Goal: Understand process/instructions: Learn how to perform a task or action

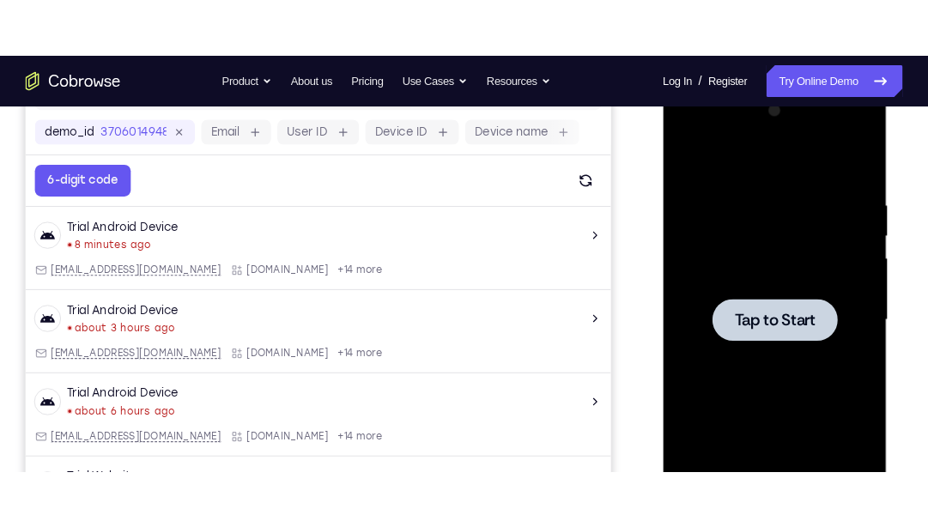
scroll to position [252, 0]
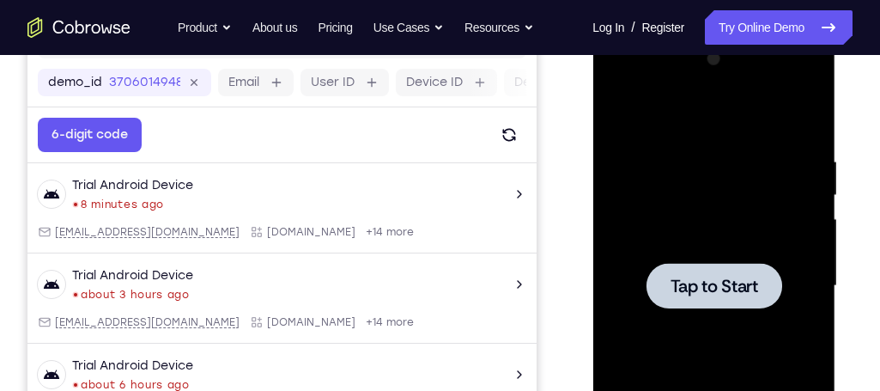
drag, startPoint x: 0, startPoint y: 0, endPoint x: 562, endPoint y: 94, distance: 570.2
click at [562, 94] on div "Your Support Agent Your Customer Web iOS Android" at bounding box center [439, 230] width 825 height 634
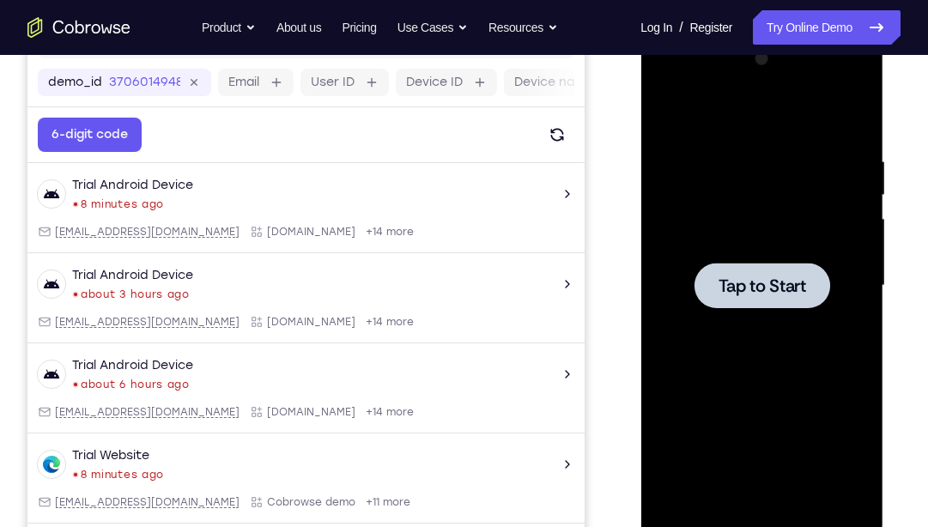
click at [767, 290] on span "Tap to Start" at bounding box center [762, 285] width 88 height 17
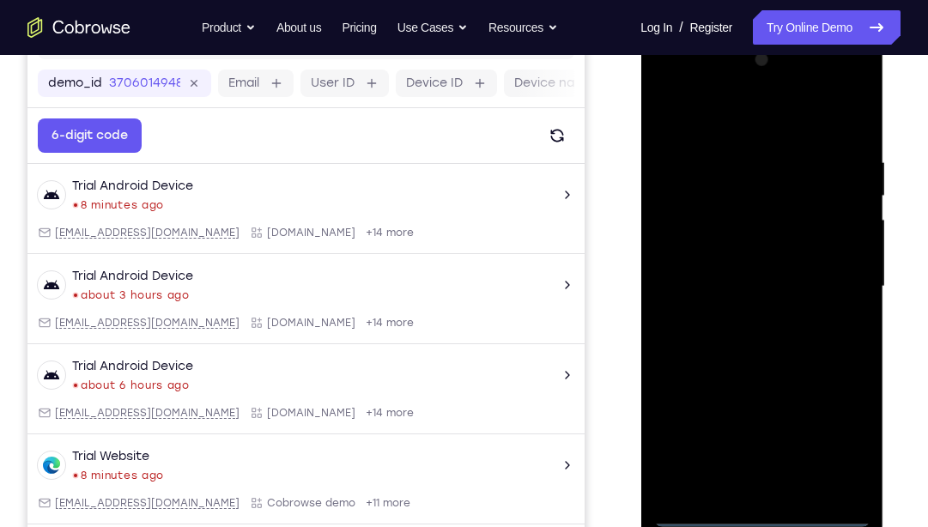
scroll to position [250, 0]
click at [764, 501] on div at bounding box center [761, 287] width 216 height 481
click at [763, 501] on div at bounding box center [761, 287] width 216 height 481
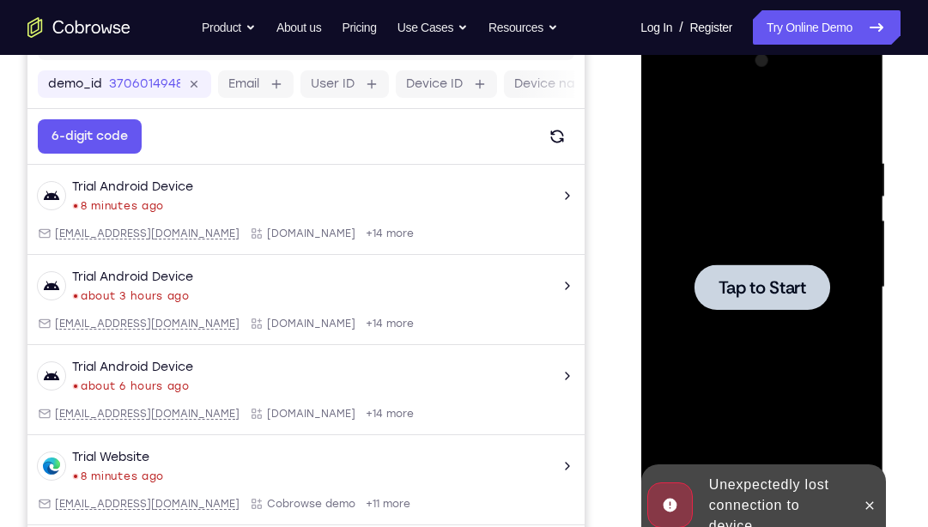
click at [774, 279] on span "Tap to Start" at bounding box center [762, 287] width 88 height 17
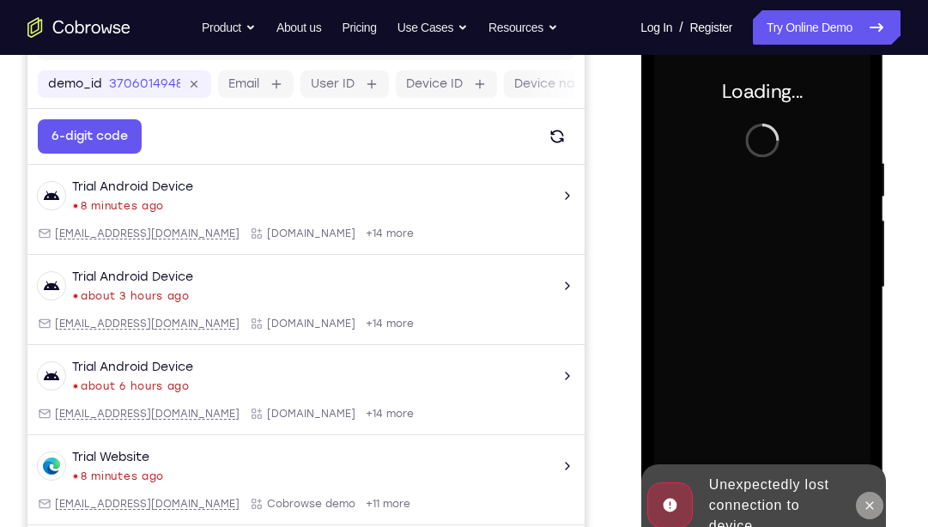
click at [869, 501] on icon at bounding box center [869, 506] width 14 height 14
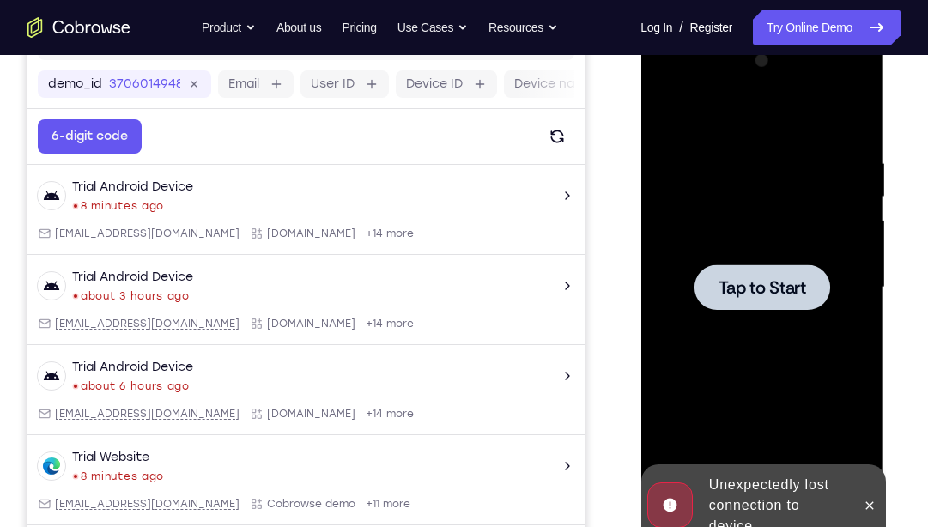
click at [752, 289] on span "Tap to Start" at bounding box center [762, 287] width 88 height 17
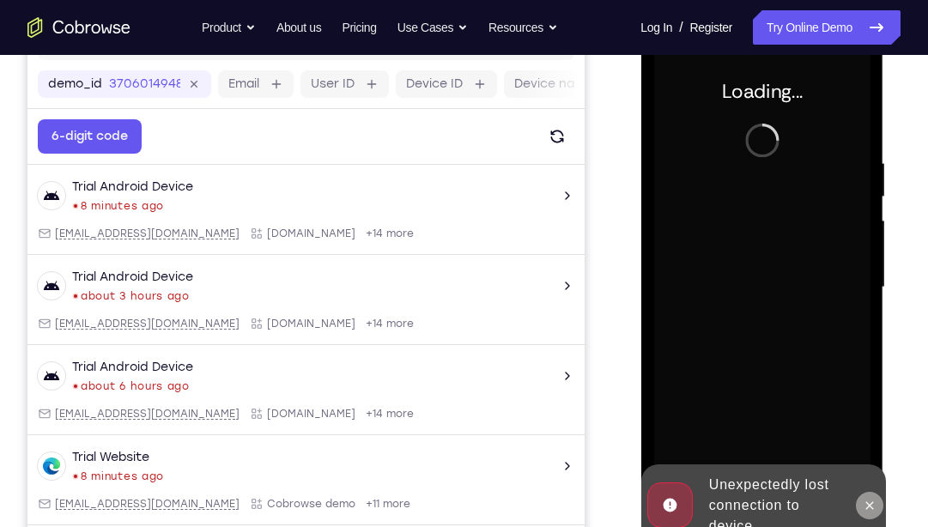
click at [873, 501] on icon at bounding box center [869, 506] width 14 height 14
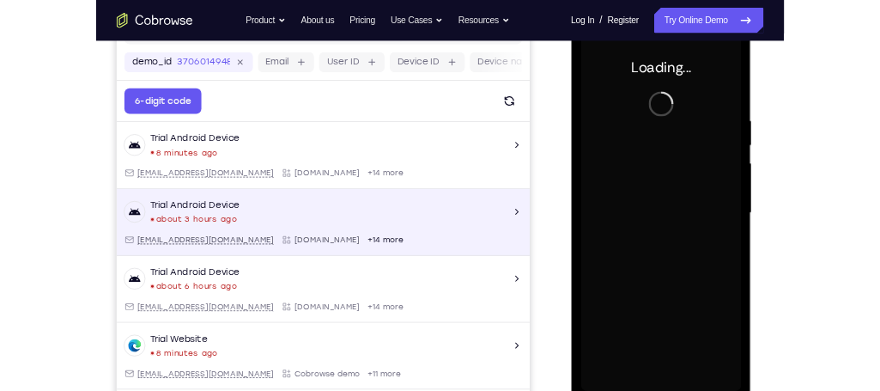
scroll to position [2, 0]
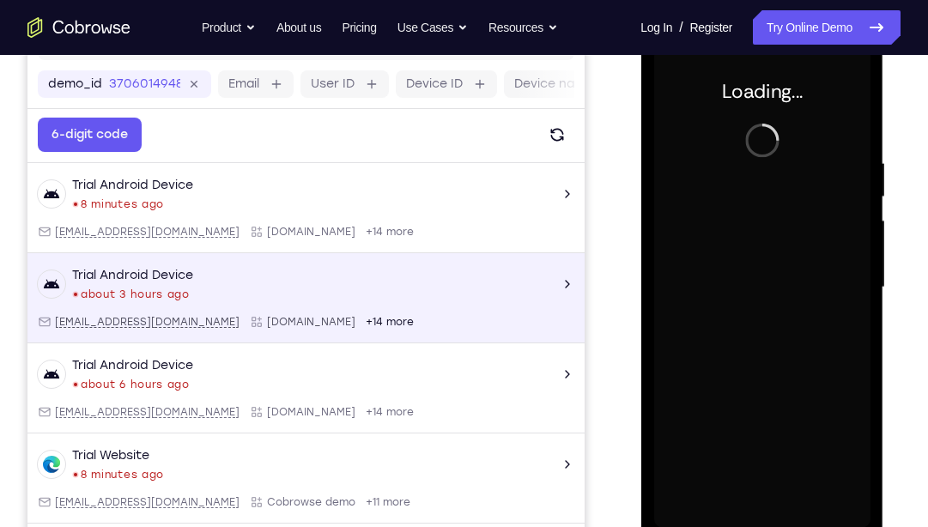
click at [464, 288] on div "Trial Android Device about 3 hours ago [EMAIL_ADDRESS][DOMAIN_NAME] [DOMAIN_NAM…" at bounding box center [306, 284] width 537 height 34
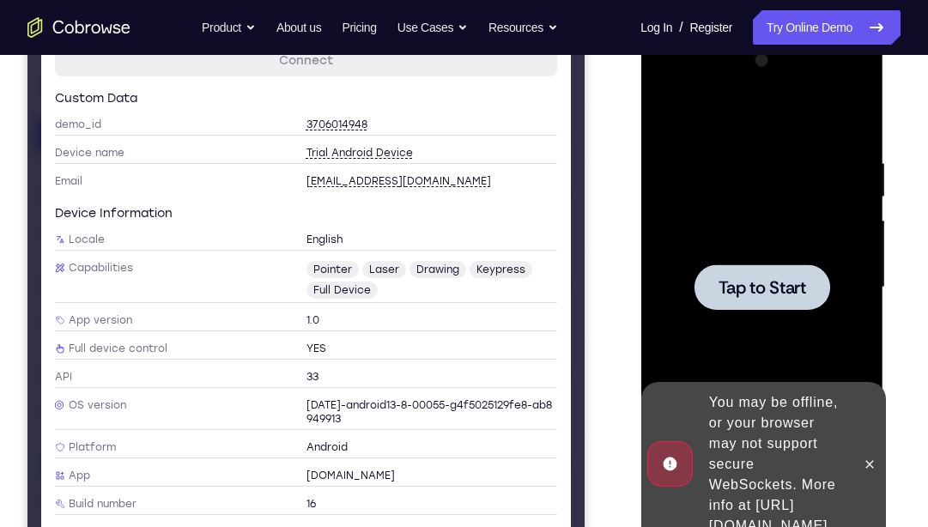
click at [780, 281] on span "Tap to Start" at bounding box center [762, 287] width 88 height 17
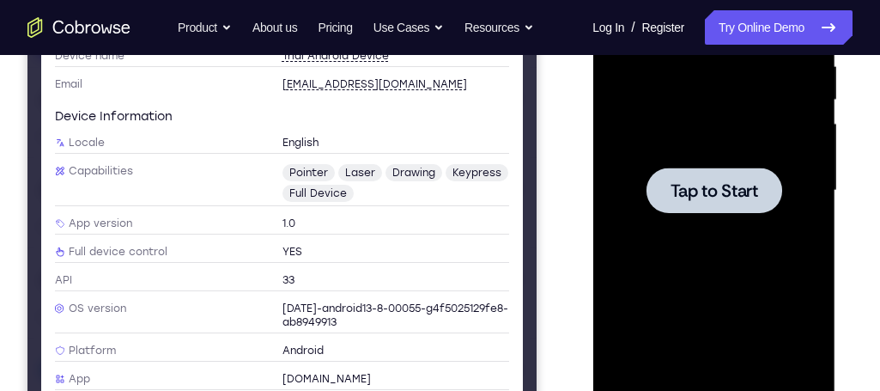
scroll to position [0, 0]
